Goal: Information Seeking & Learning: Find contact information

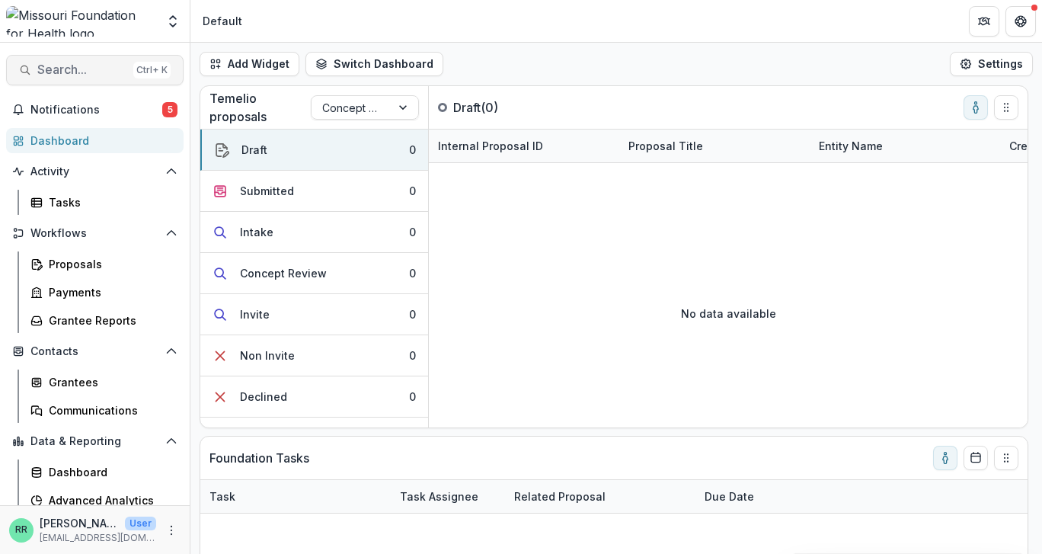
click at [69, 60] on button "Search... Ctrl + K" at bounding box center [94, 70] width 177 height 30
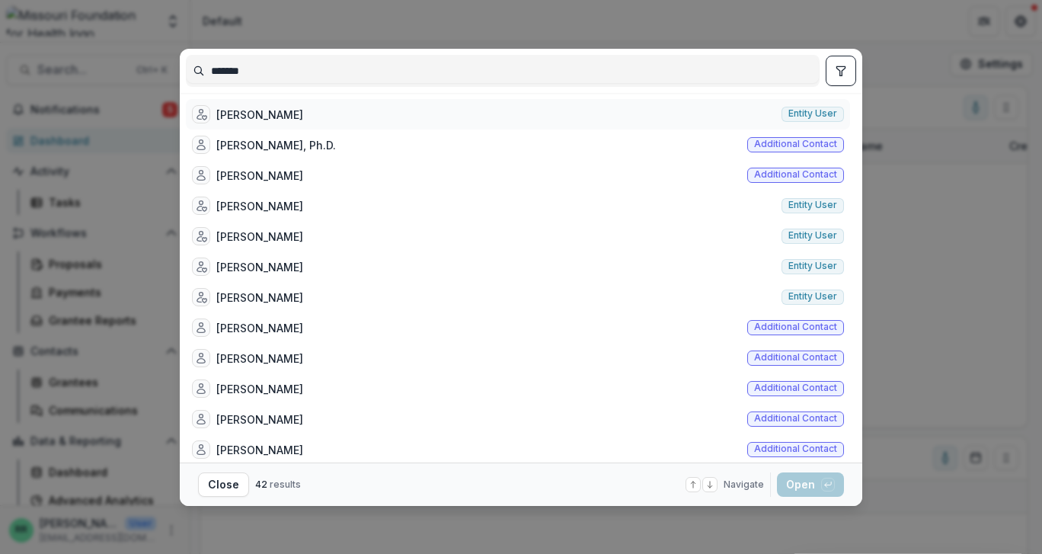
click at [303, 115] on div "[PERSON_NAME]" at bounding box center [259, 115] width 87 height 16
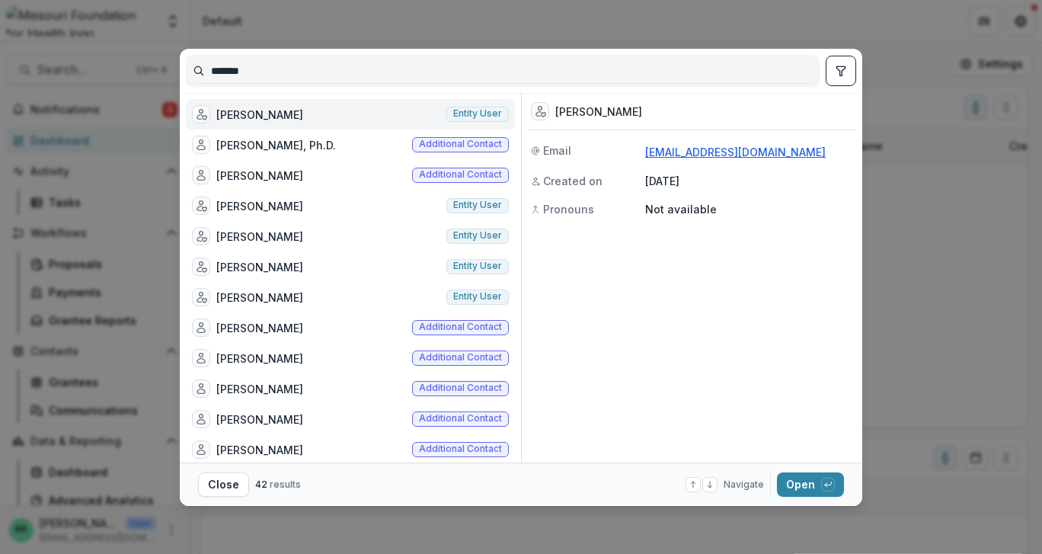
click at [693, 152] on link "[EMAIL_ADDRESS][DOMAIN_NAME]" at bounding box center [735, 152] width 181 height 13
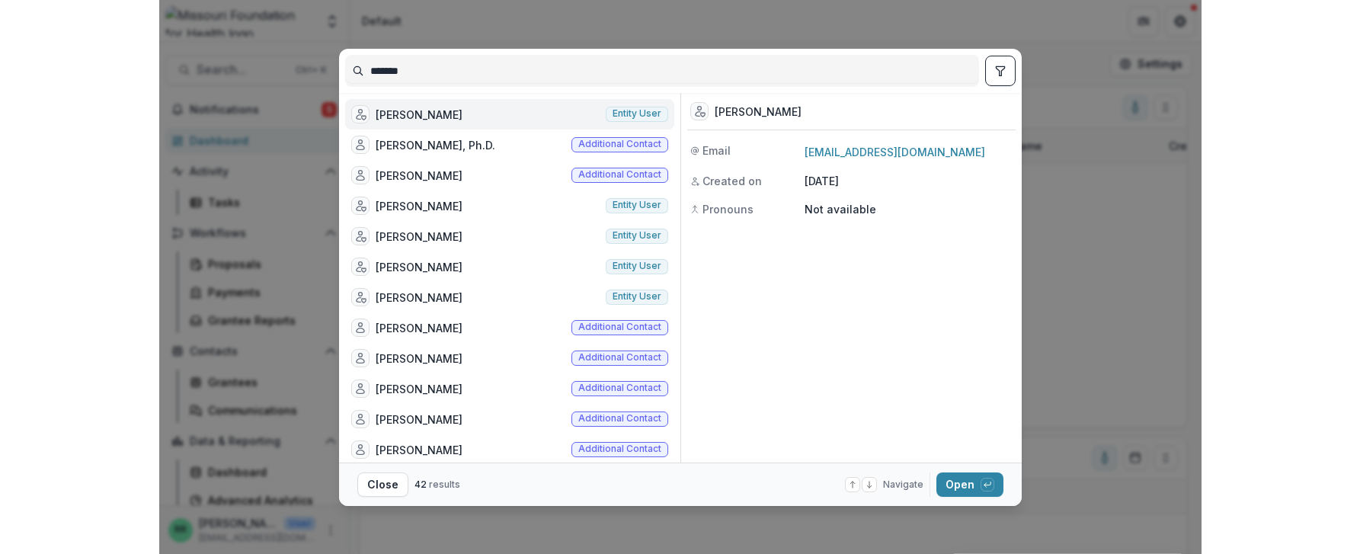
scroll to position [1, 0]
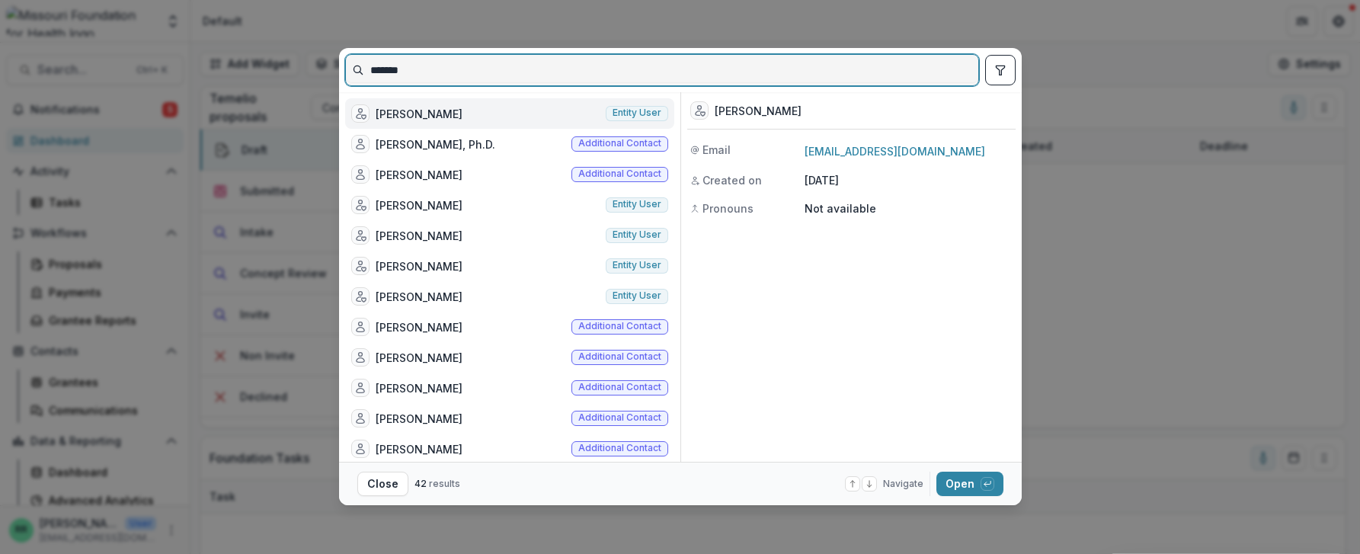
click at [389, 70] on input "*******" at bounding box center [662, 70] width 632 height 24
click at [389, 69] on input "*******" at bounding box center [662, 70] width 632 height 24
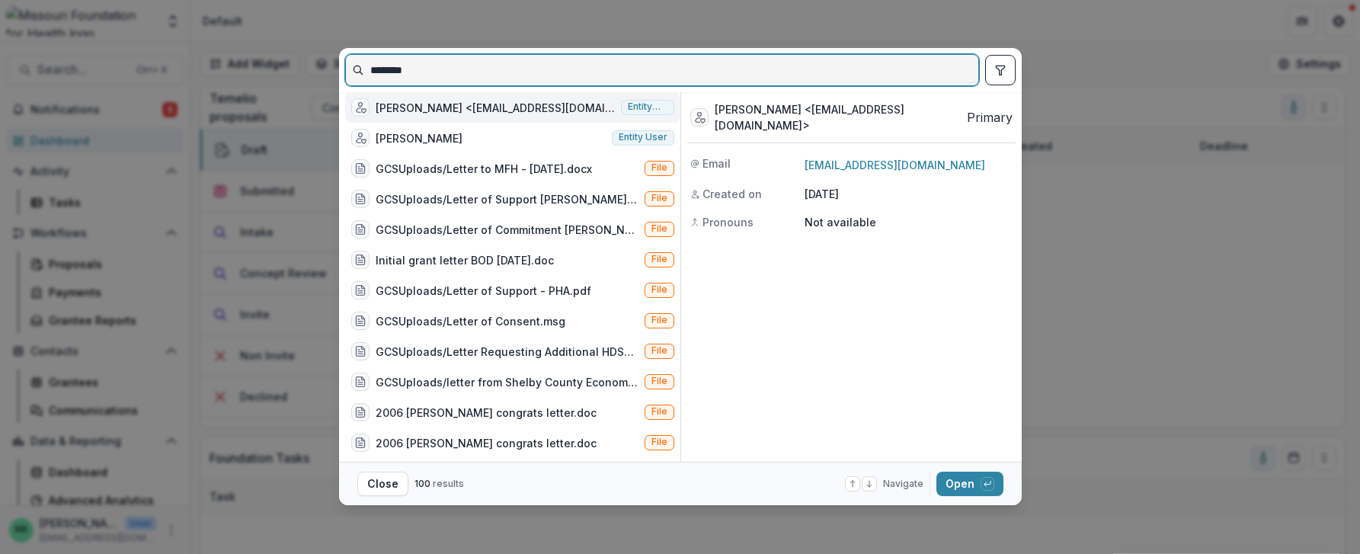
type input "********"
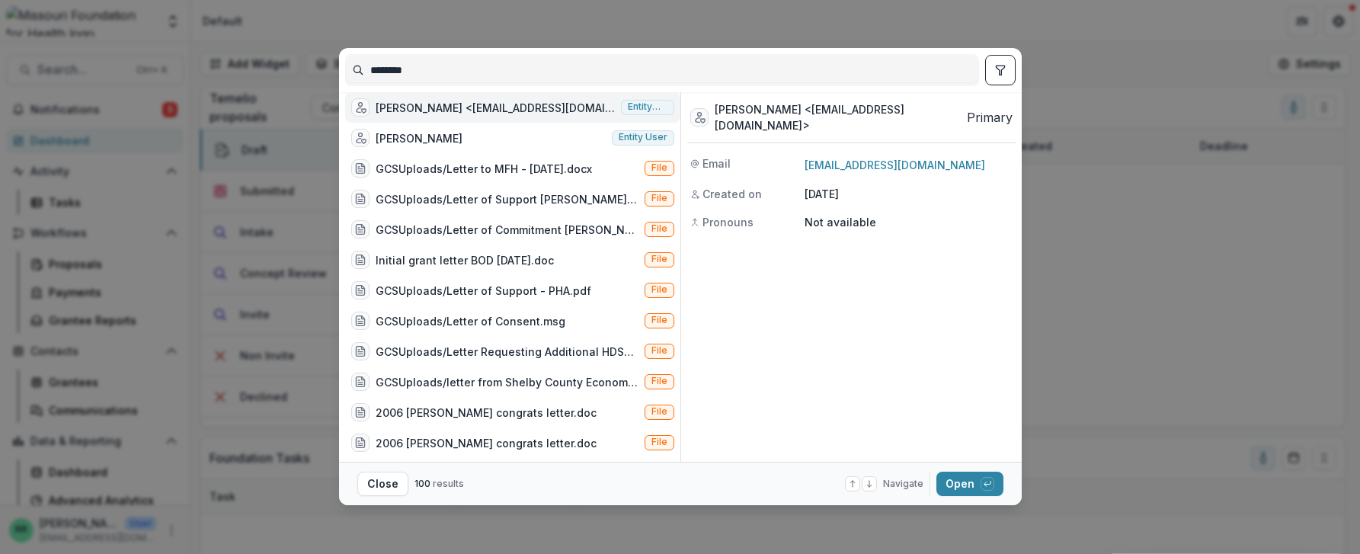
click at [877, 114] on div "[PERSON_NAME] <[EMAIL_ADDRESS][DOMAIN_NAME]>" at bounding box center [838, 117] width 246 height 32
click at [849, 158] on link "[EMAIL_ADDRESS][DOMAIN_NAME]" at bounding box center [894, 164] width 181 height 13
click at [1041, 366] on div "******** [PERSON_NAME] <[EMAIL_ADDRESS][DOMAIN_NAME]> Entity user [PERSON_NAME]…" at bounding box center [680, 277] width 1360 height 554
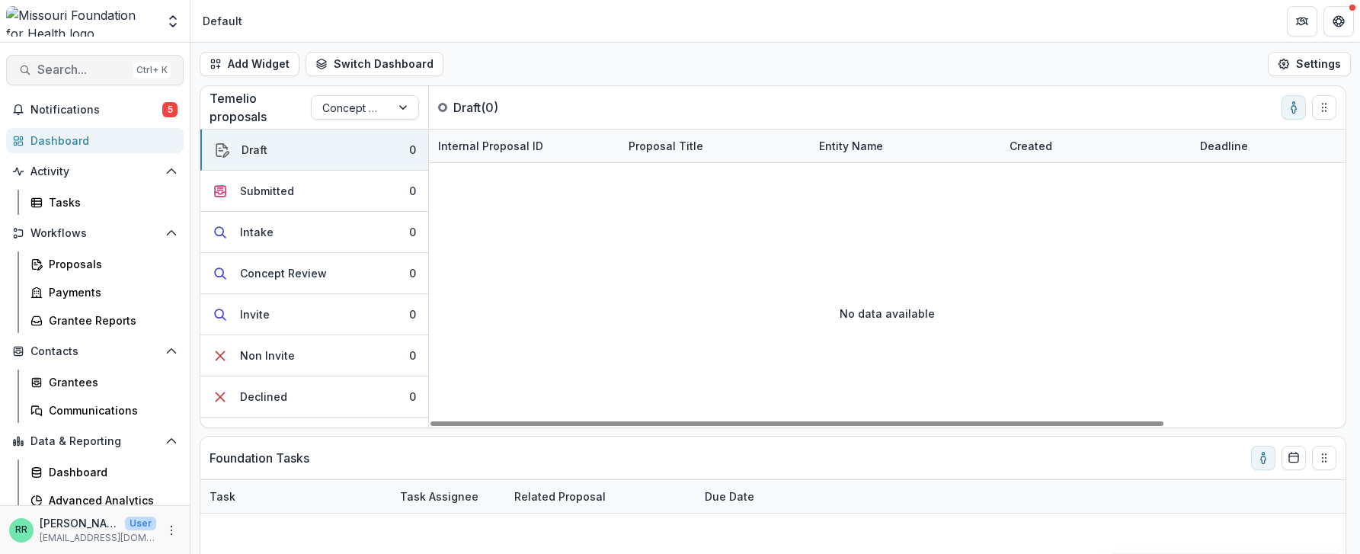
click at [87, 76] on span "Search..." at bounding box center [82, 69] width 90 height 14
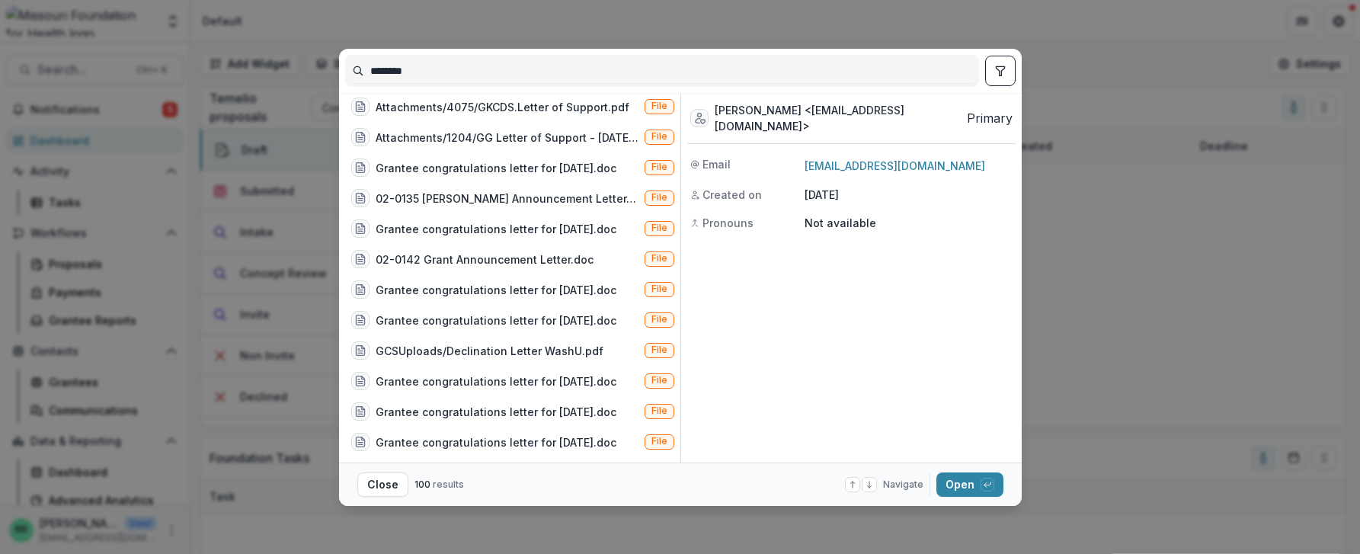
scroll to position [457, 0]
click at [387, 72] on input "********" at bounding box center [662, 71] width 632 height 24
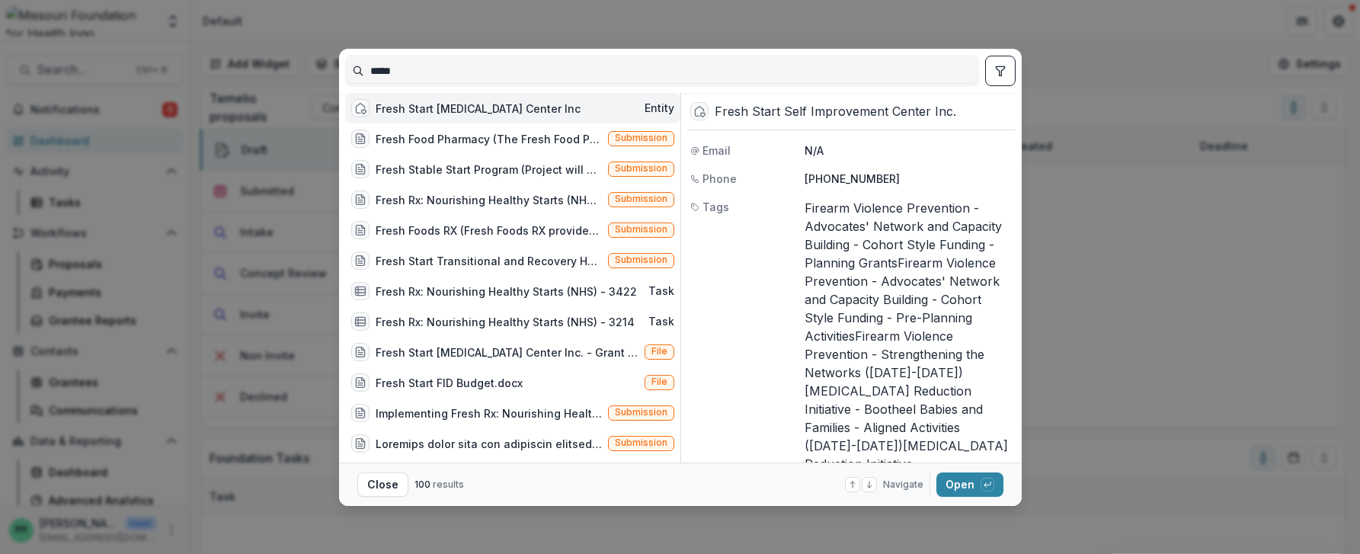
type input "*****"
click at [487, 115] on div "Fresh Start [MEDICAL_DATA] Center Inc" at bounding box center [478, 109] width 205 height 16
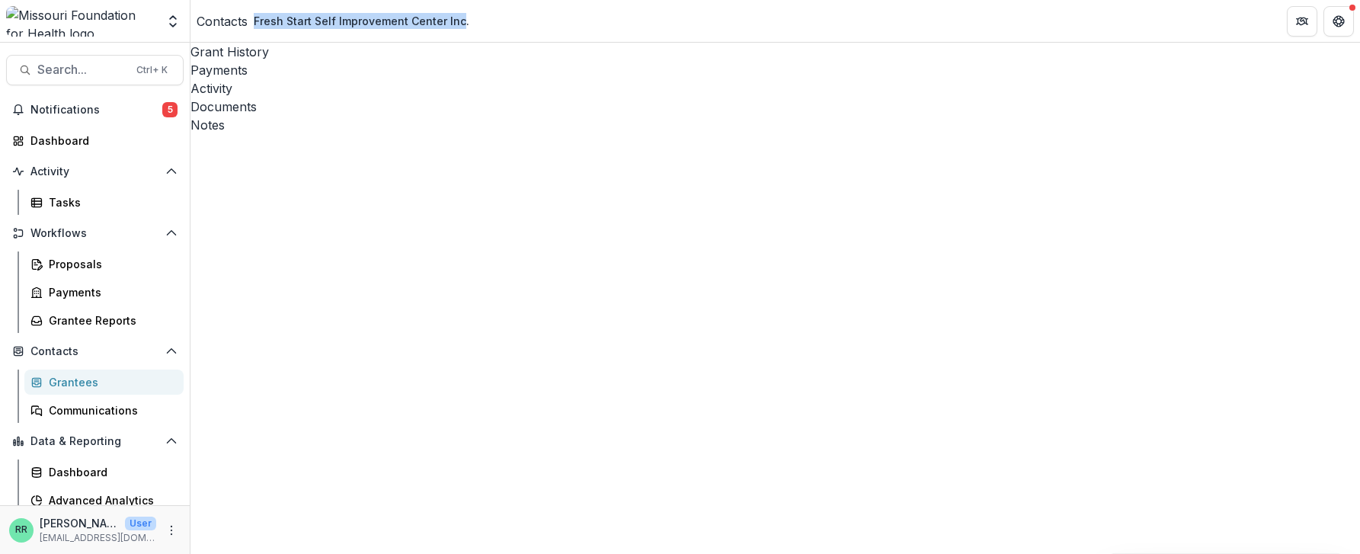
drag, startPoint x: 275, startPoint y: 23, endPoint x: 479, endPoint y: 21, distance: 204.2
click at [469, 21] on div "Fresh Start Self Improvement Center Inc." at bounding box center [362, 21] width 216 height 16
click at [432, 98] on div "Documents" at bounding box center [774, 107] width 1169 height 18
click at [508, 116] on div "Notes" at bounding box center [774, 125] width 1169 height 18
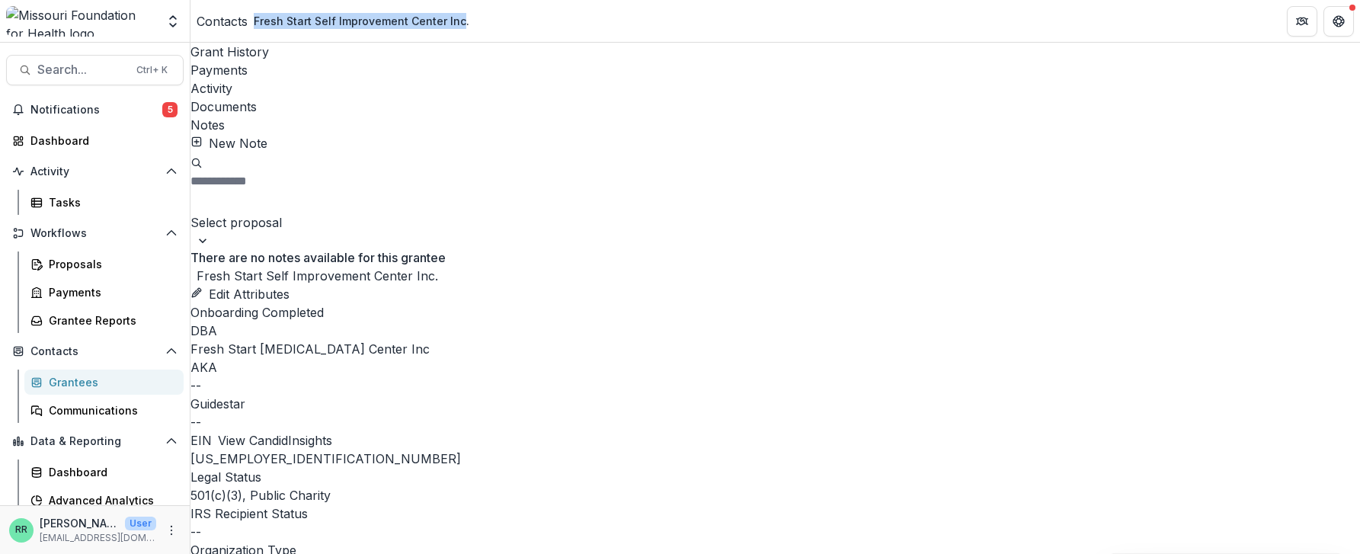
click at [319, 62] on div "Payments" at bounding box center [774, 70] width 1169 height 18
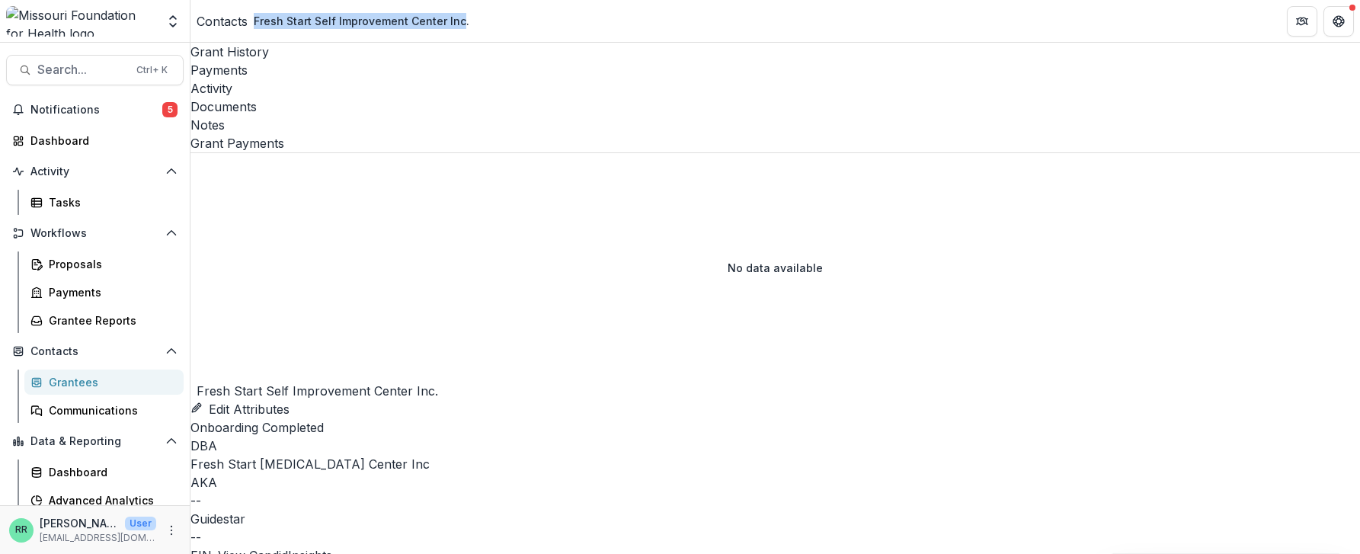
click at [227, 53] on div "Grant History" at bounding box center [774, 52] width 1169 height 18
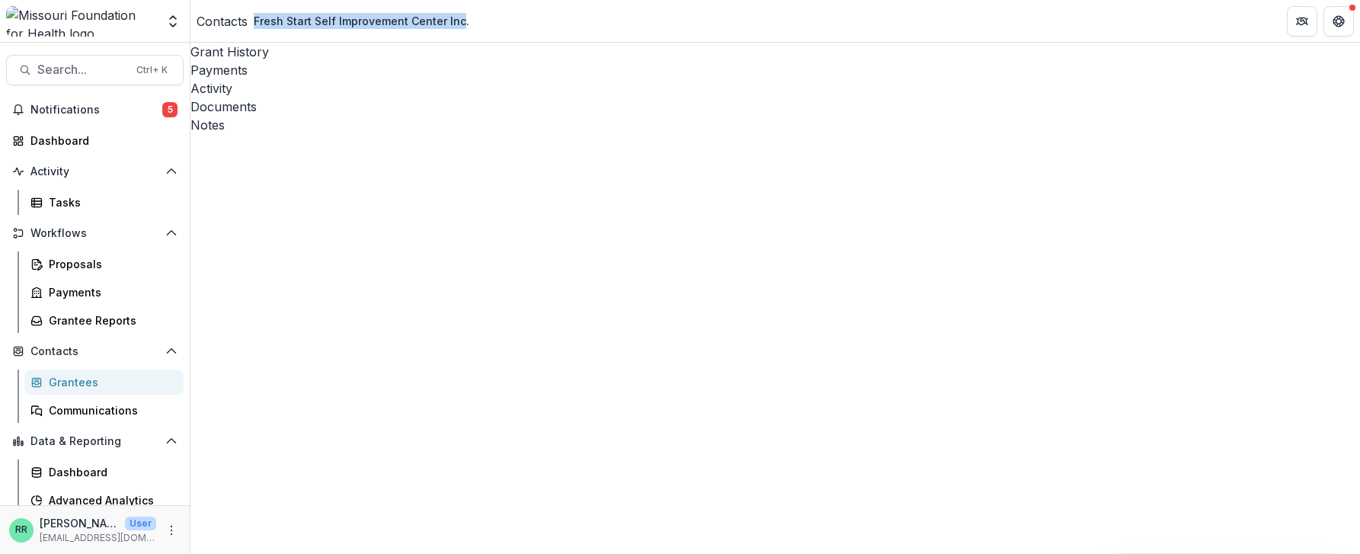
scroll to position [59, 0]
click at [509, 116] on div "Notes" at bounding box center [774, 125] width 1169 height 18
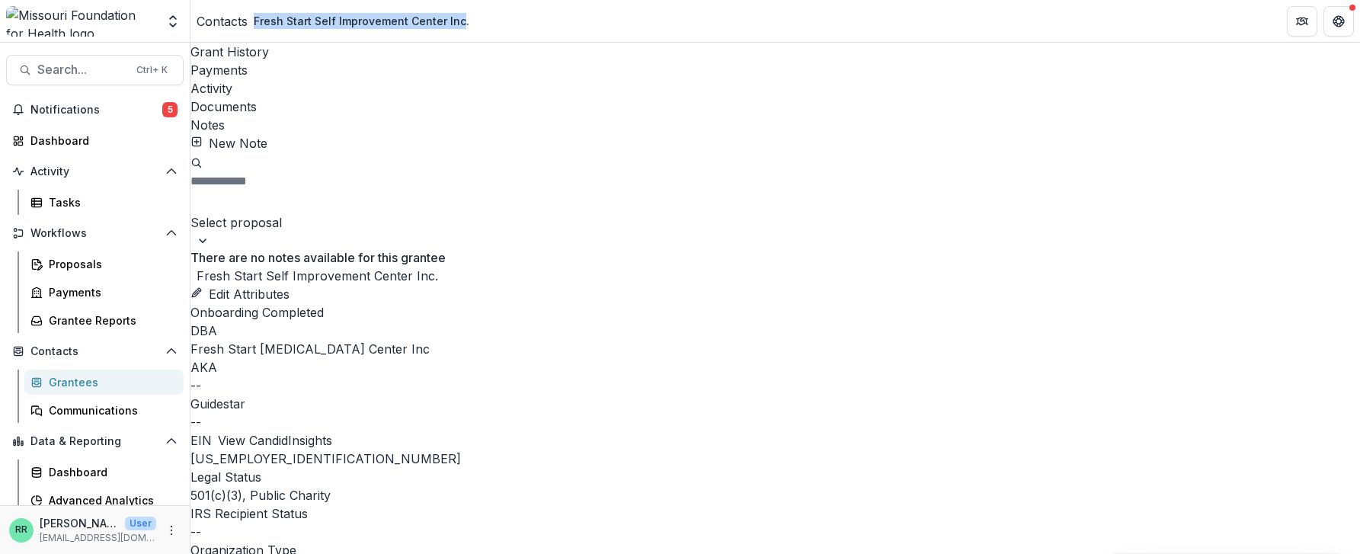
click at [445, 98] on div "Documents" at bounding box center [774, 107] width 1169 height 18
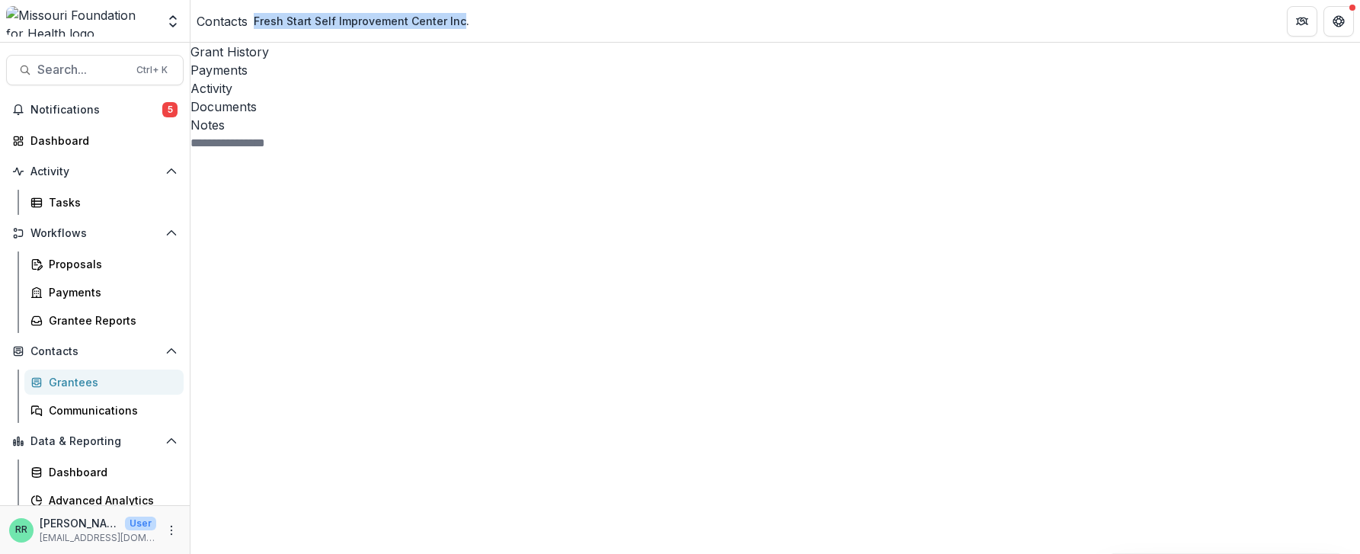
click at [370, 79] on div "Activity" at bounding box center [774, 88] width 1169 height 18
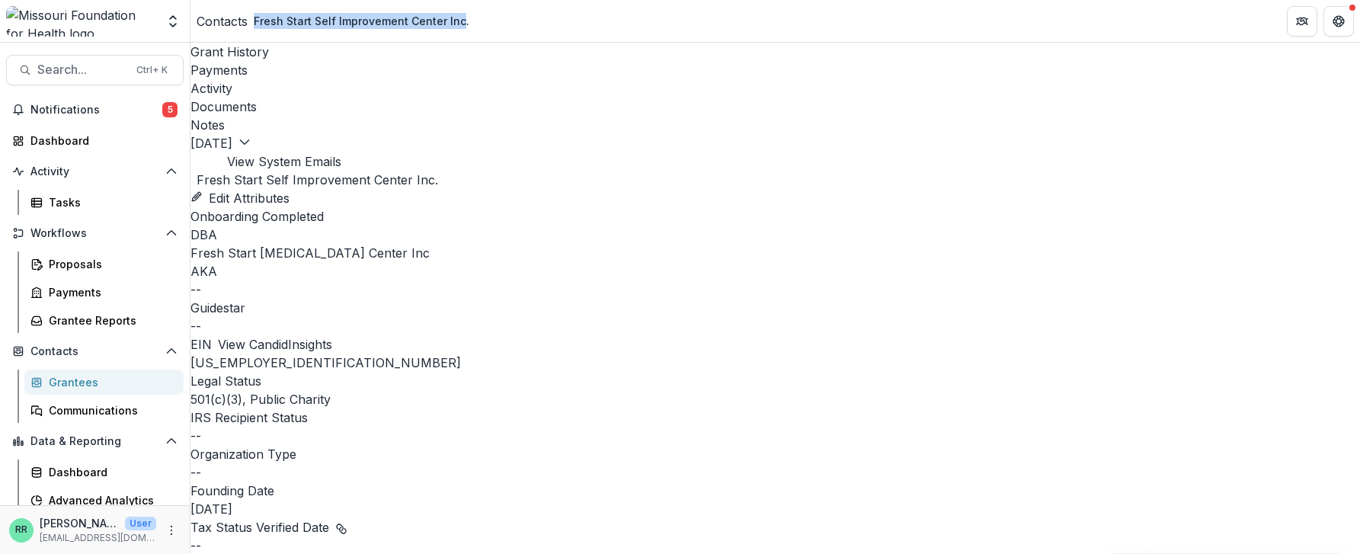
click at [325, 61] on div "Payments" at bounding box center [774, 70] width 1169 height 18
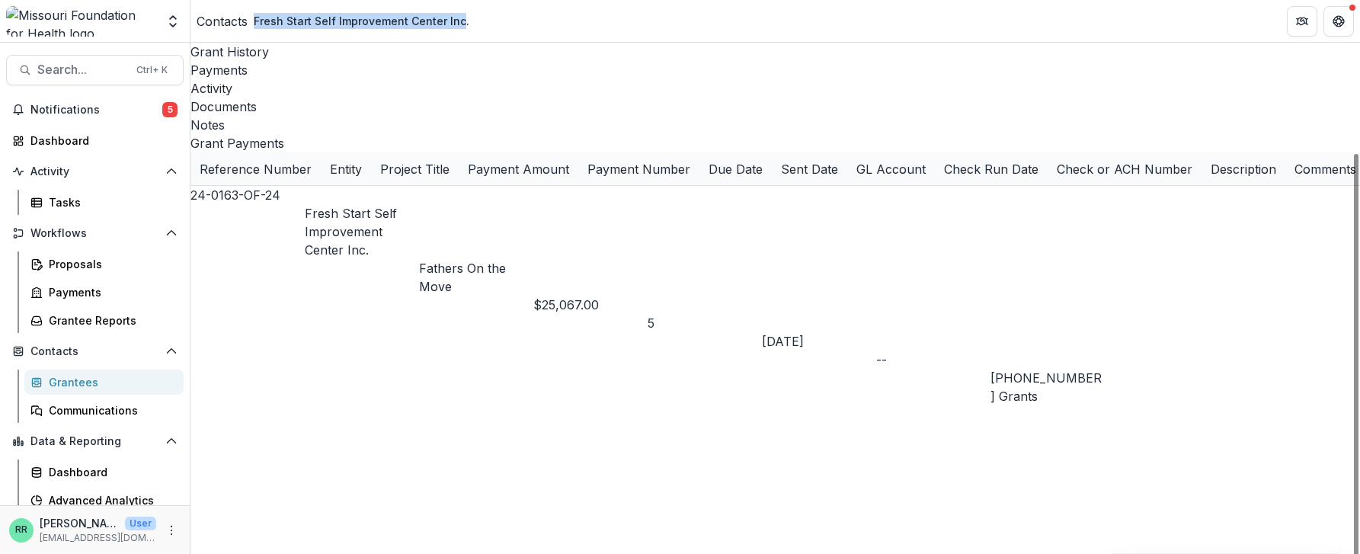
click at [388, 206] on link "Fresh Start Self Improvement Center Inc." at bounding box center [351, 232] width 92 height 52
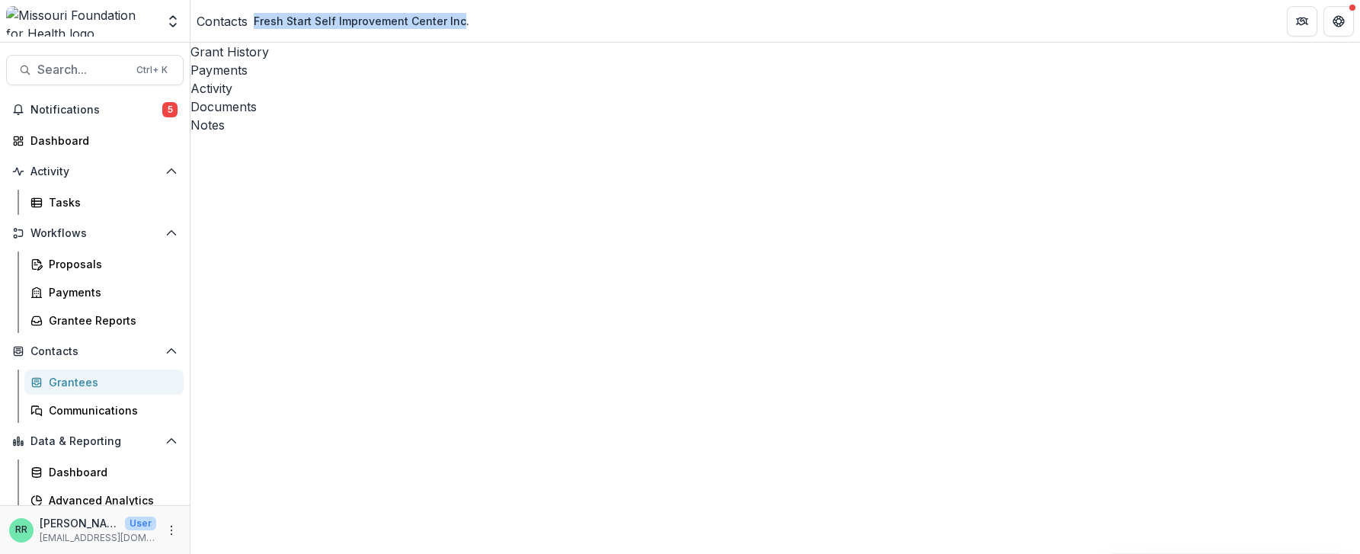
scroll to position [59, 0]
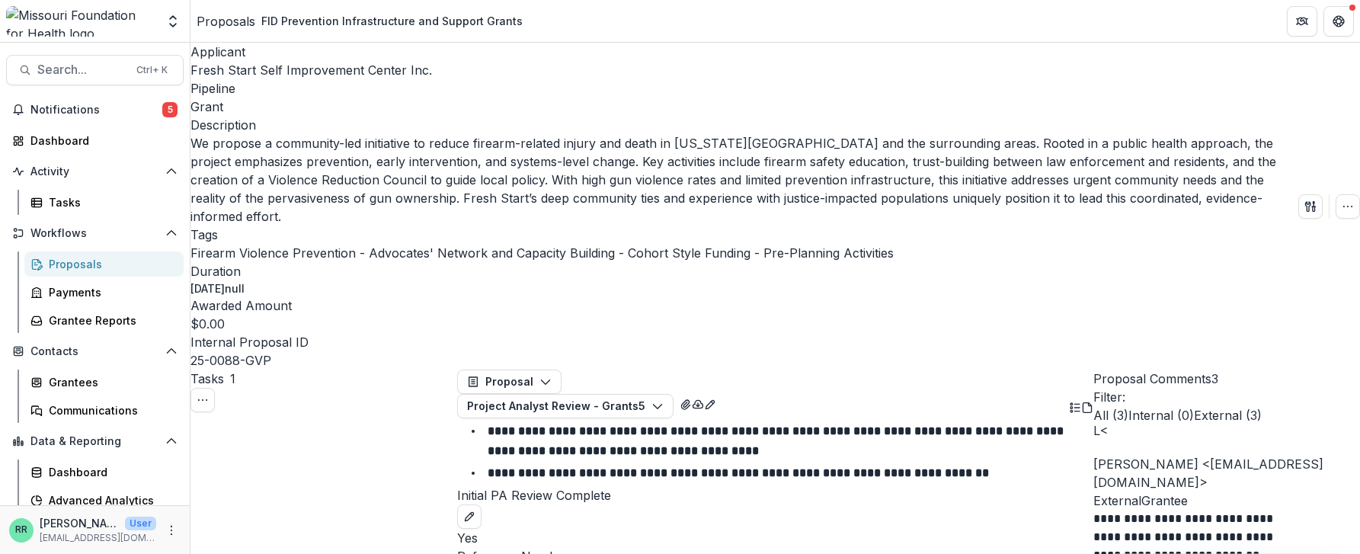
click at [692, 394] on button "View Attached Files" at bounding box center [686, 403] width 12 height 18
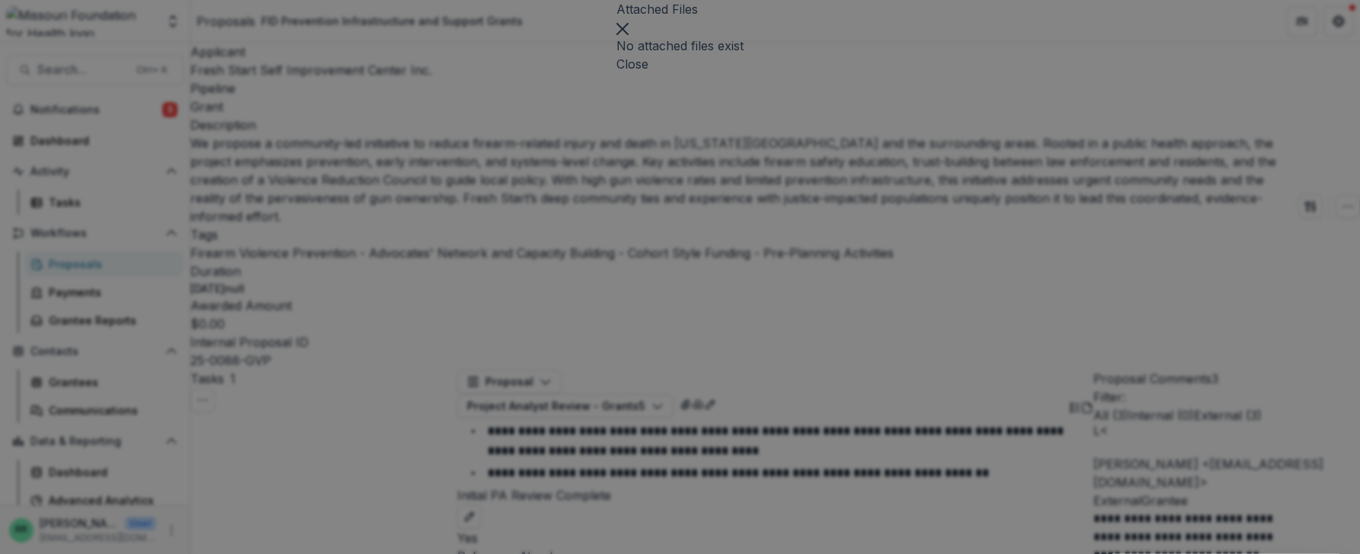
click at [628, 37] on button "Close" at bounding box center [622, 27] width 12 height 18
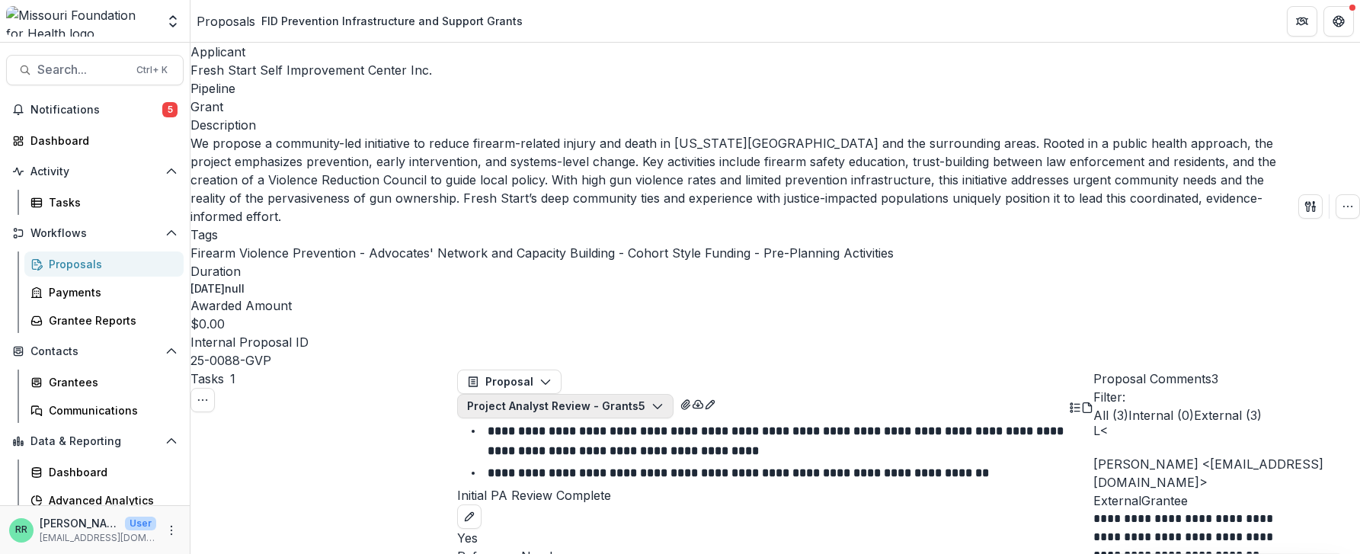
click at [673, 394] on button "Project Analyst Review - Grants 5" at bounding box center [565, 406] width 216 height 24
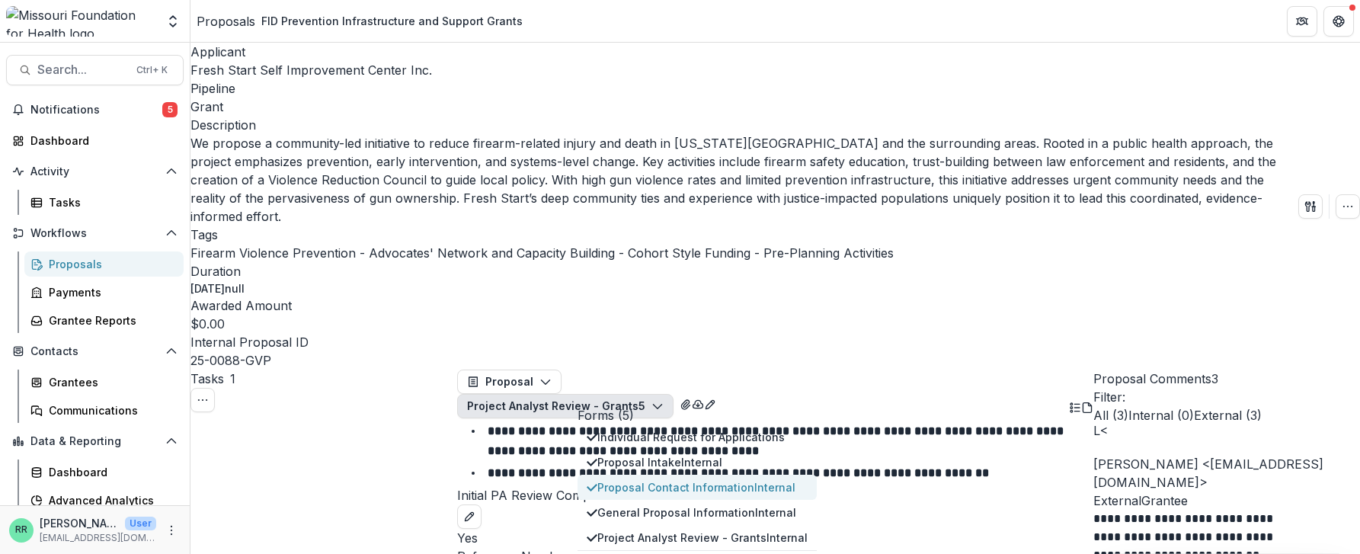
click at [673, 479] on span "Proposal Contact Information Internal" at bounding box center [702, 487] width 210 height 16
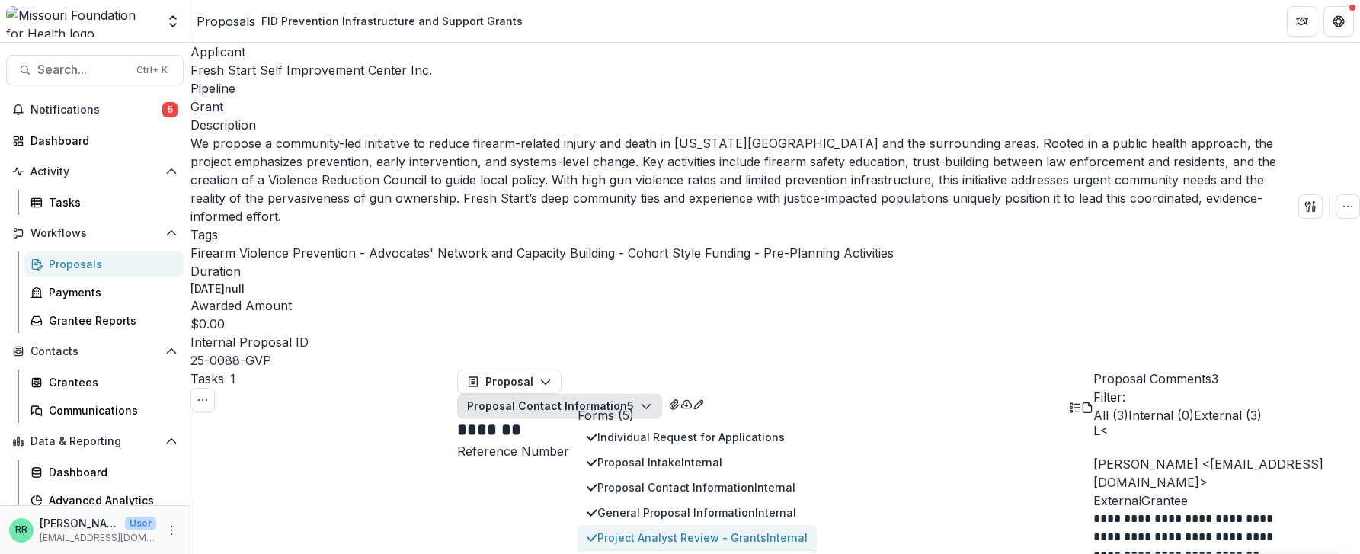
scroll to position [229, 0]
